Goal: Navigation & Orientation: Find specific page/section

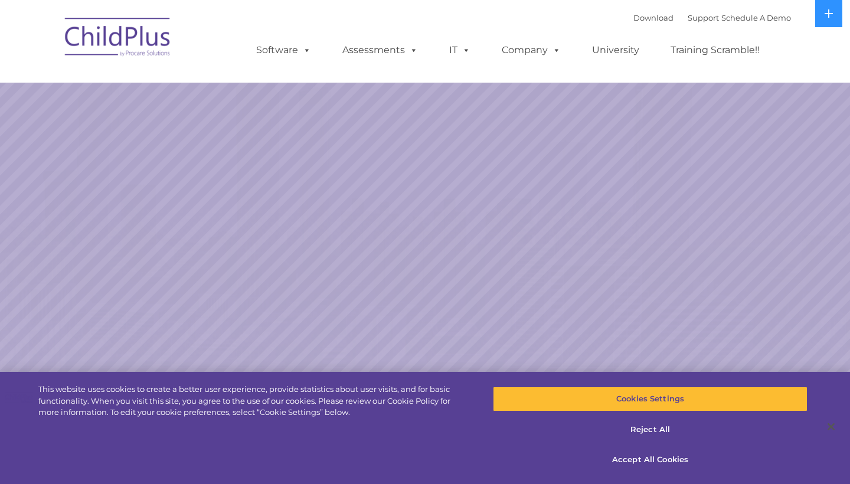
select select "MEDIUM"
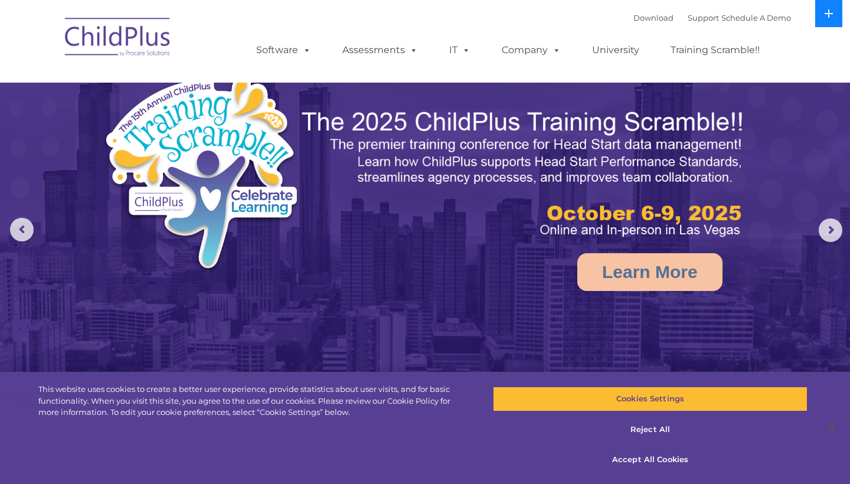
click at [838, 12] on button at bounding box center [828, 13] width 27 height 27
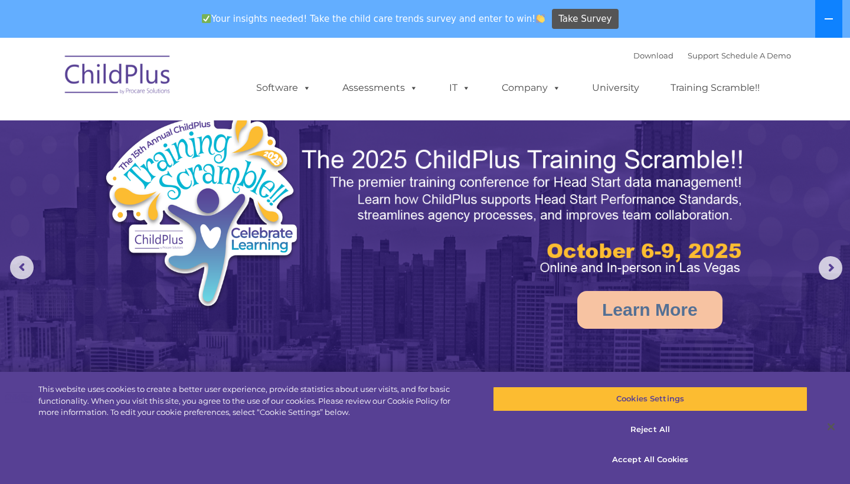
click at [838, 12] on button at bounding box center [828, 19] width 27 height 38
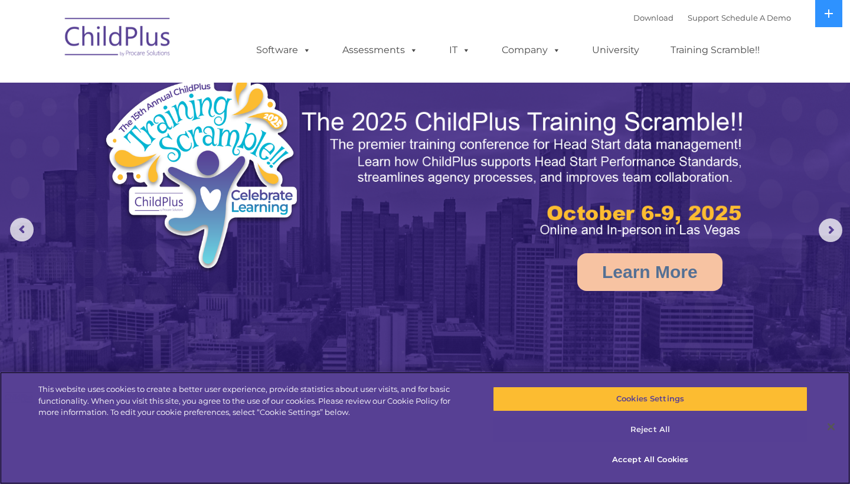
click at [646, 430] on button "Reject All" at bounding box center [650, 429] width 315 height 25
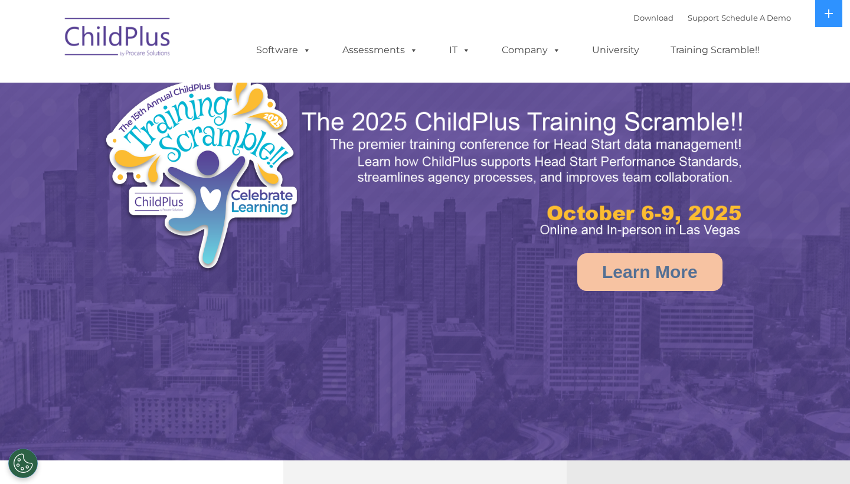
select select "MEDIUM"
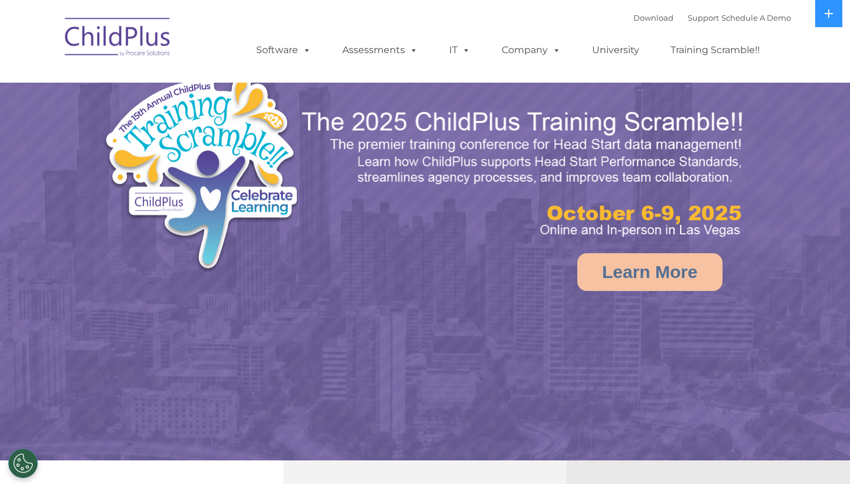
select select "MEDIUM"
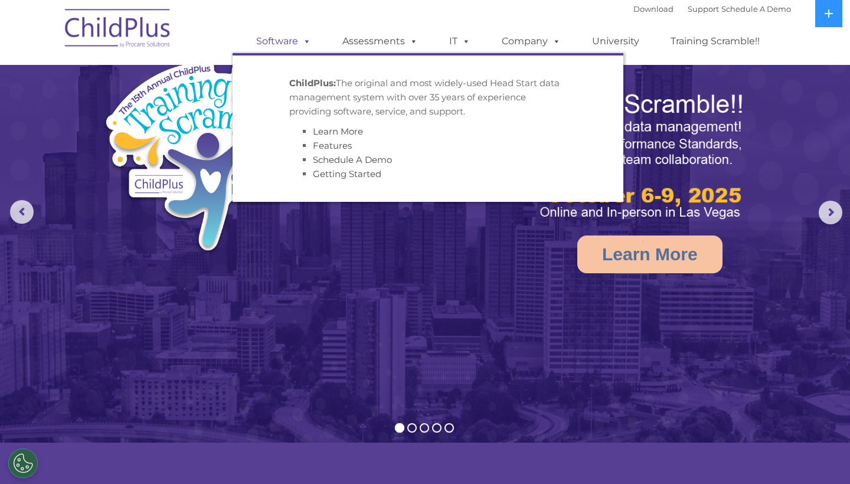
click at [309, 42] on span at bounding box center [304, 40] width 13 height 11
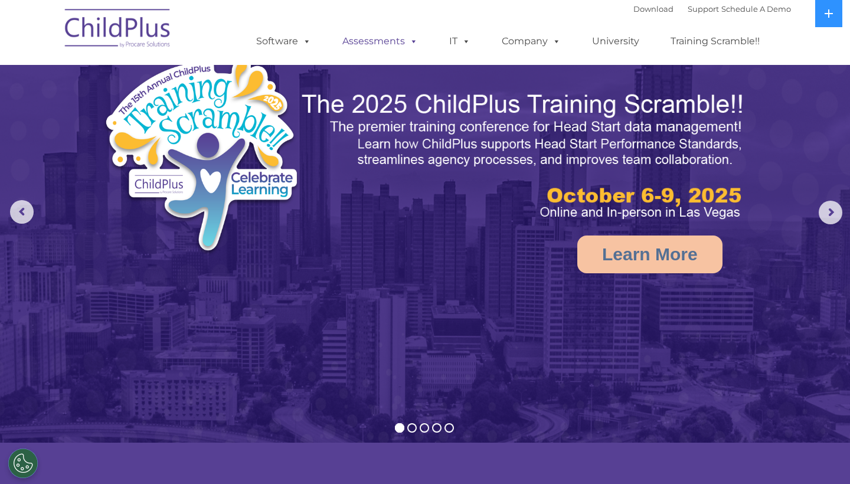
click at [409, 43] on span at bounding box center [411, 40] width 13 height 11
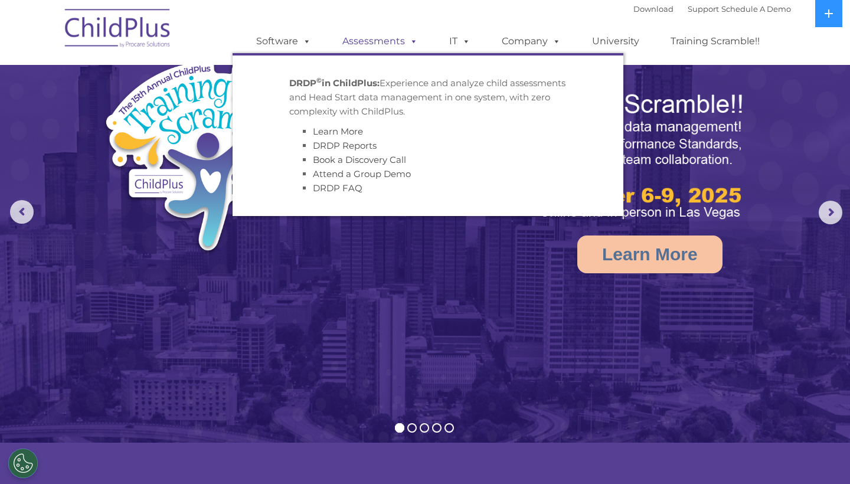
click at [409, 43] on span at bounding box center [411, 40] width 13 height 11
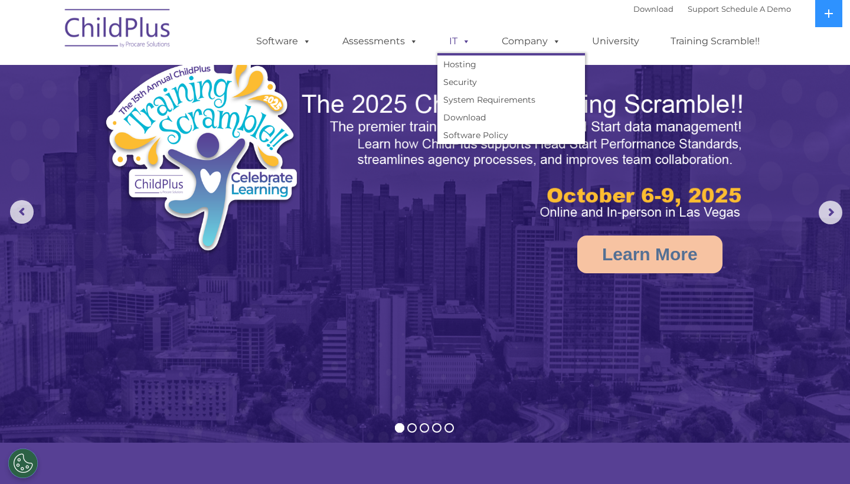
click at [473, 40] on link "IT" at bounding box center [459, 42] width 45 height 24
click at [542, 34] on link "Company" at bounding box center [531, 42] width 83 height 24
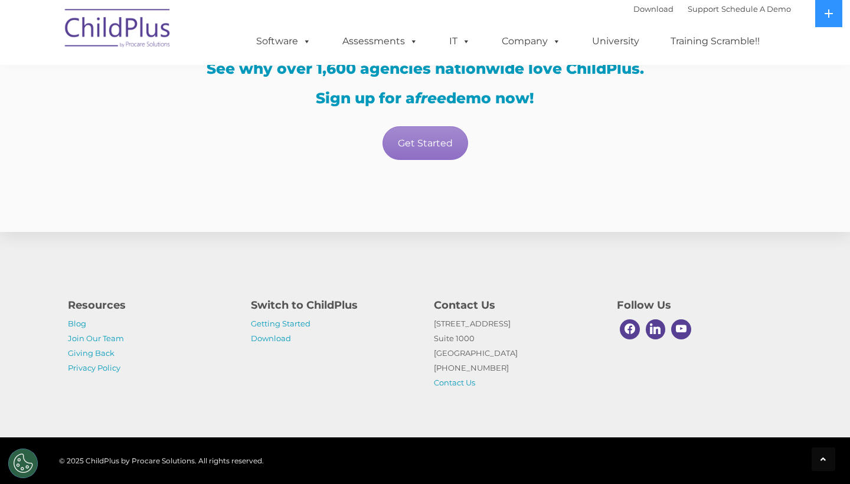
scroll to position [2089, 0]
click at [273, 338] on link "Download" at bounding box center [271, 338] width 40 height 9
